Goal: Information Seeking & Learning: Understand process/instructions

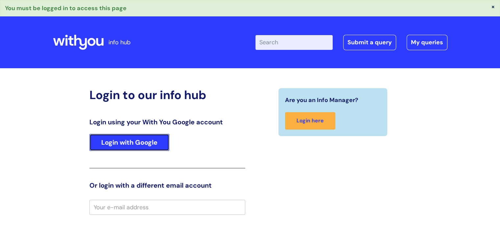
click at [138, 144] on link "Login with Google" at bounding box center [129, 142] width 80 height 17
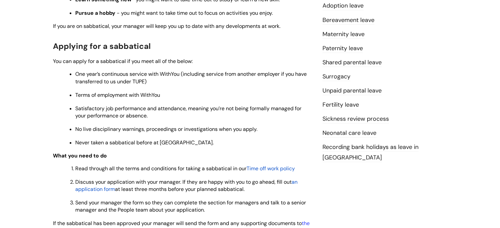
scroll to position [246, 0]
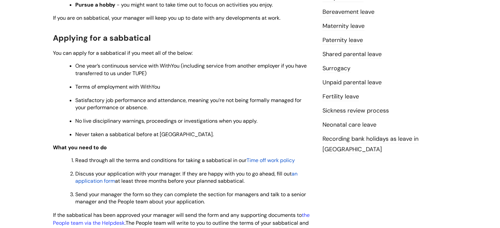
click at [273, 163] on span "Time off work policy" at bounding box center [270, 160] width 48 height 7
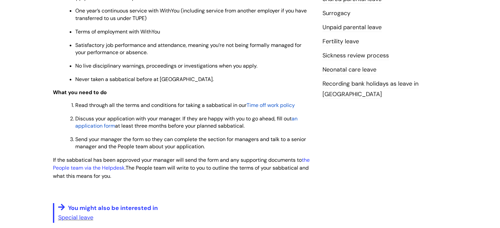
scroll to position [304, 0]
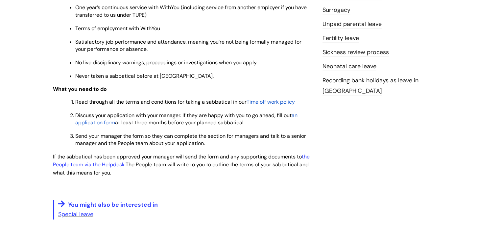
click at [98, 126] on span "an application form" at bounding box center [186, 119] width 222 height 14
